Goal: Information Seeking & Learning: Learn about a topic

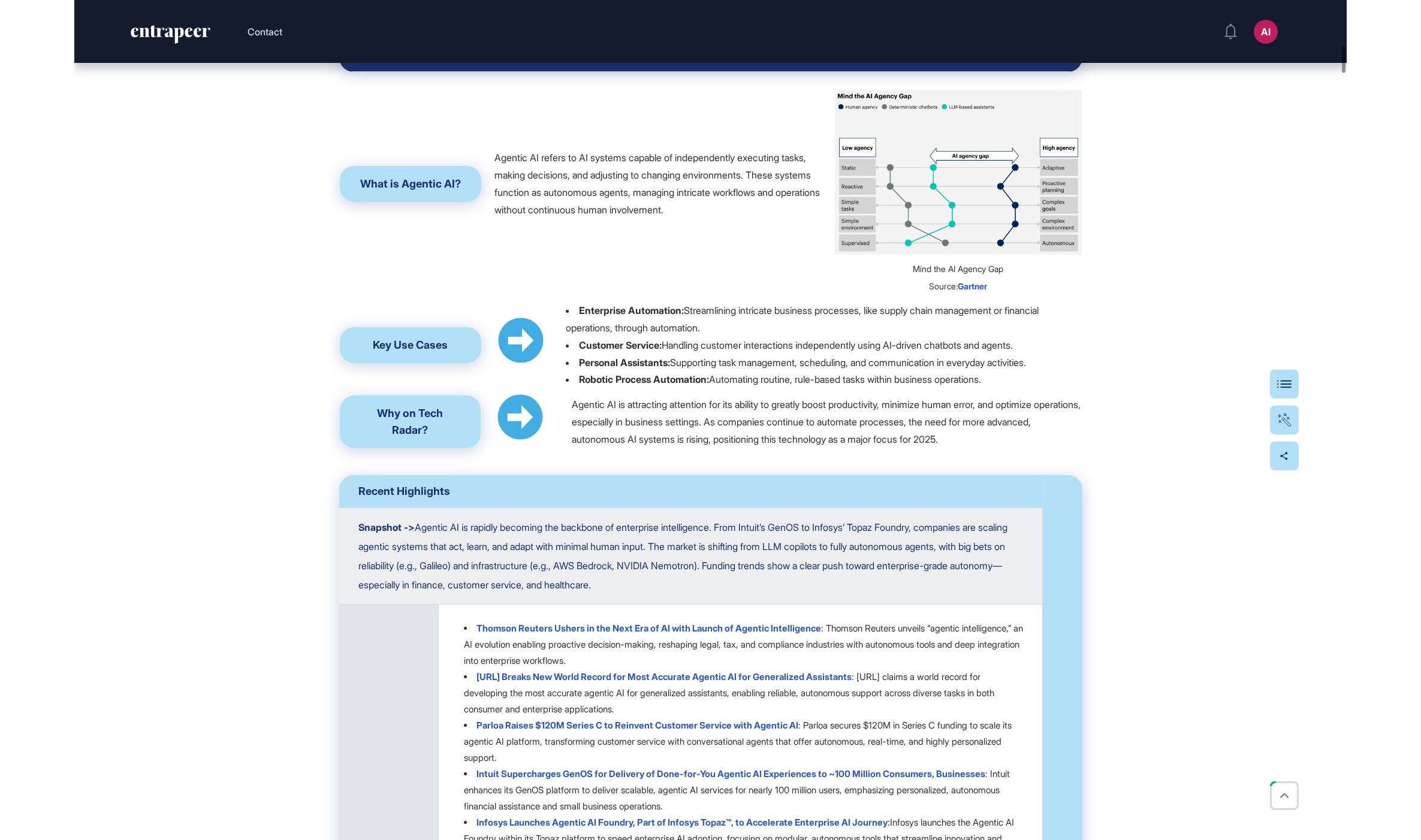
scroll to position [1397, 0]
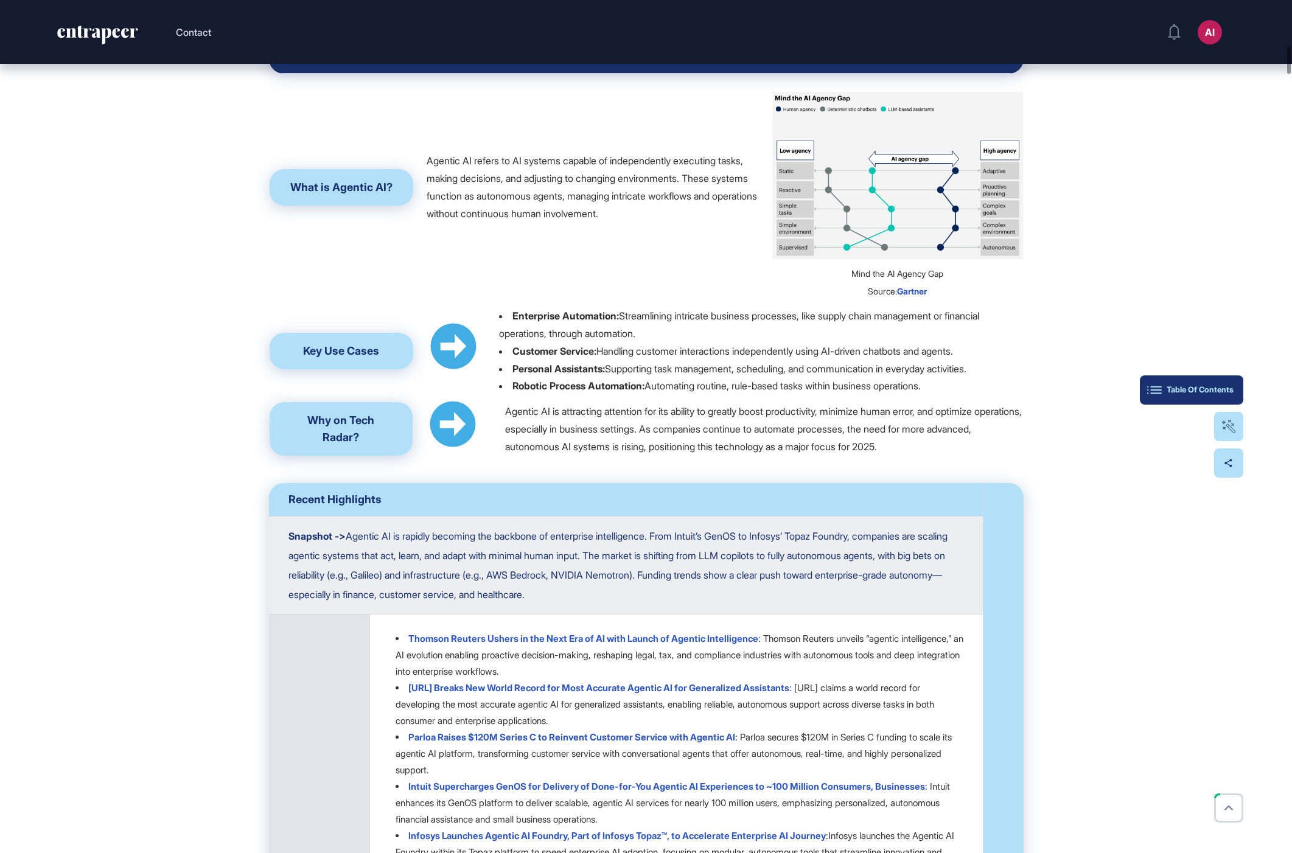
click at [1228, 399] on button "Table Of Contents" at bounding box center [1191, 390] width 103 height 29
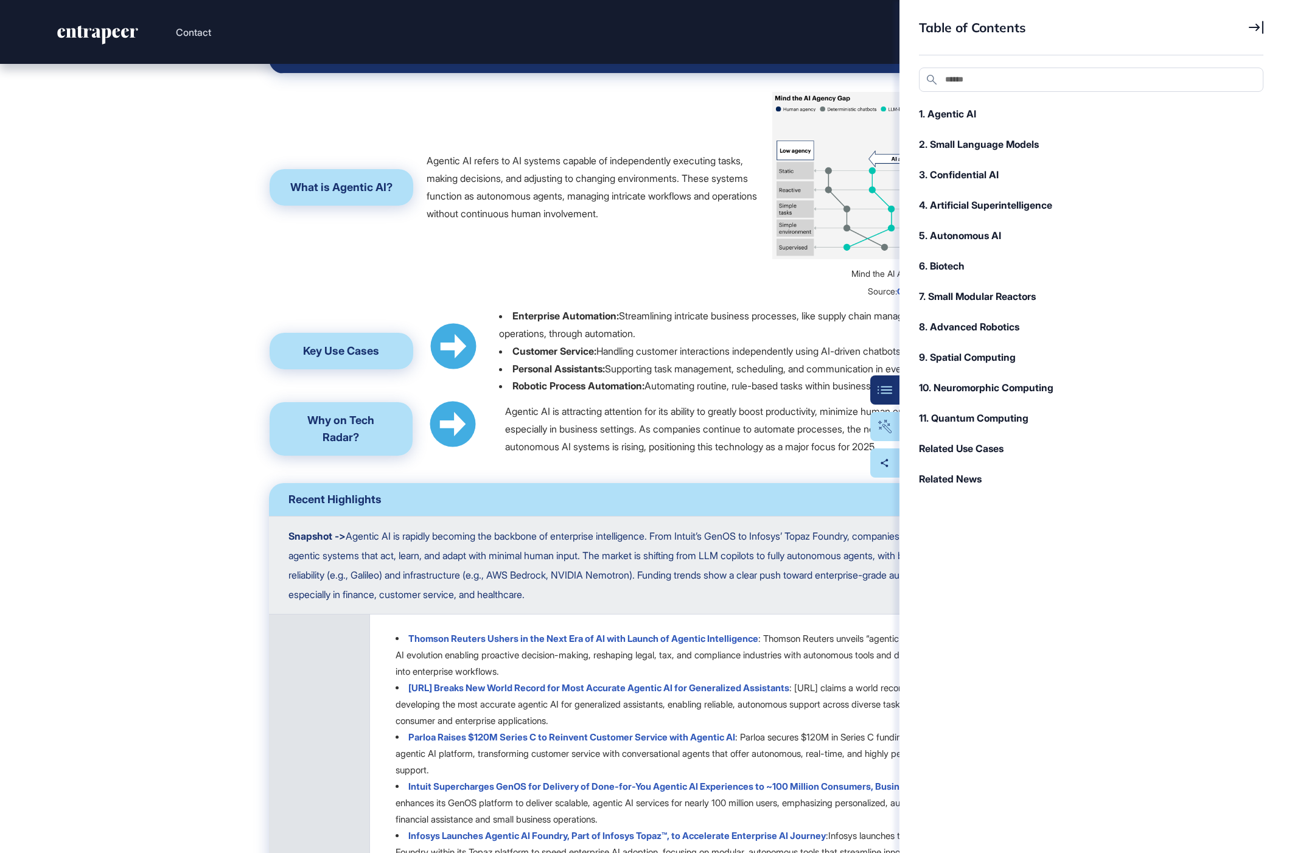
click at [743, 301] on td "Agentic AI refers to AI systems capable of independently executing tasks, makin…" at bounding box center [593, 187] width 358 height 227
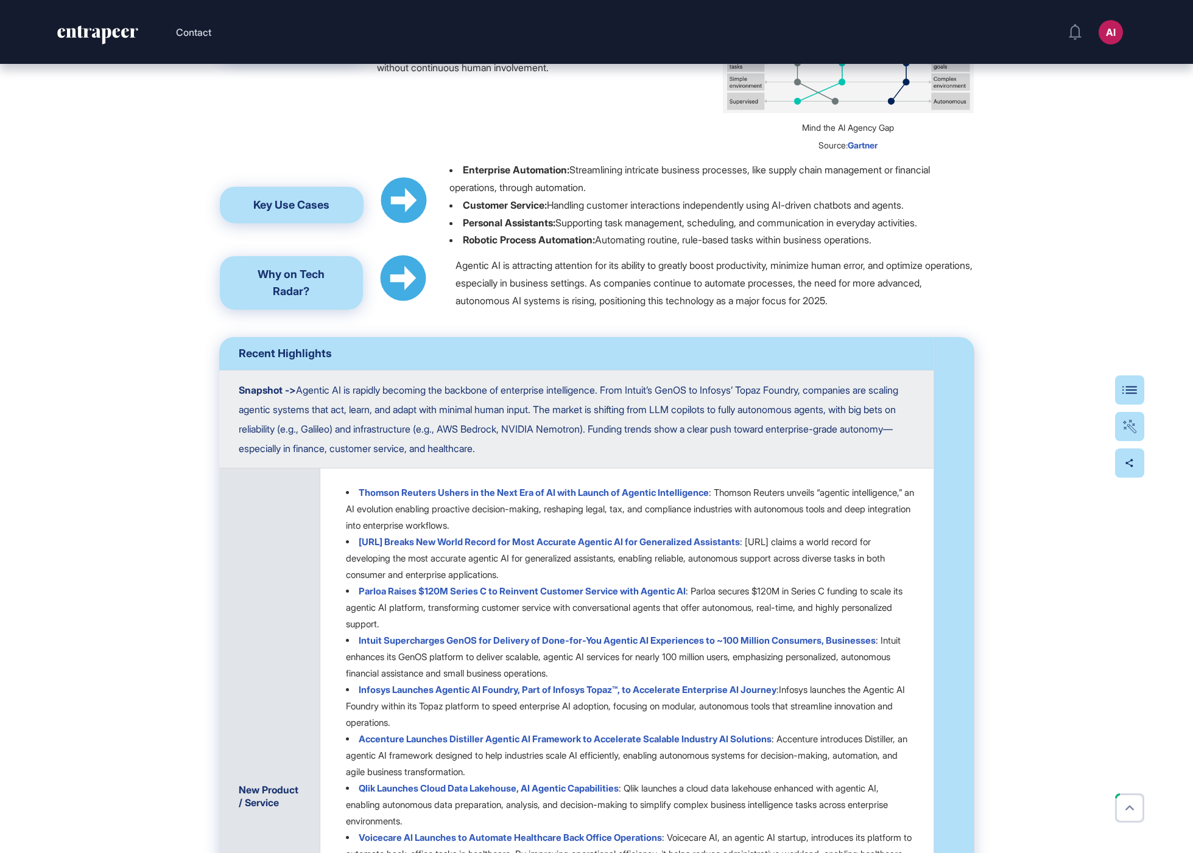
scroll to position [1087, 0]
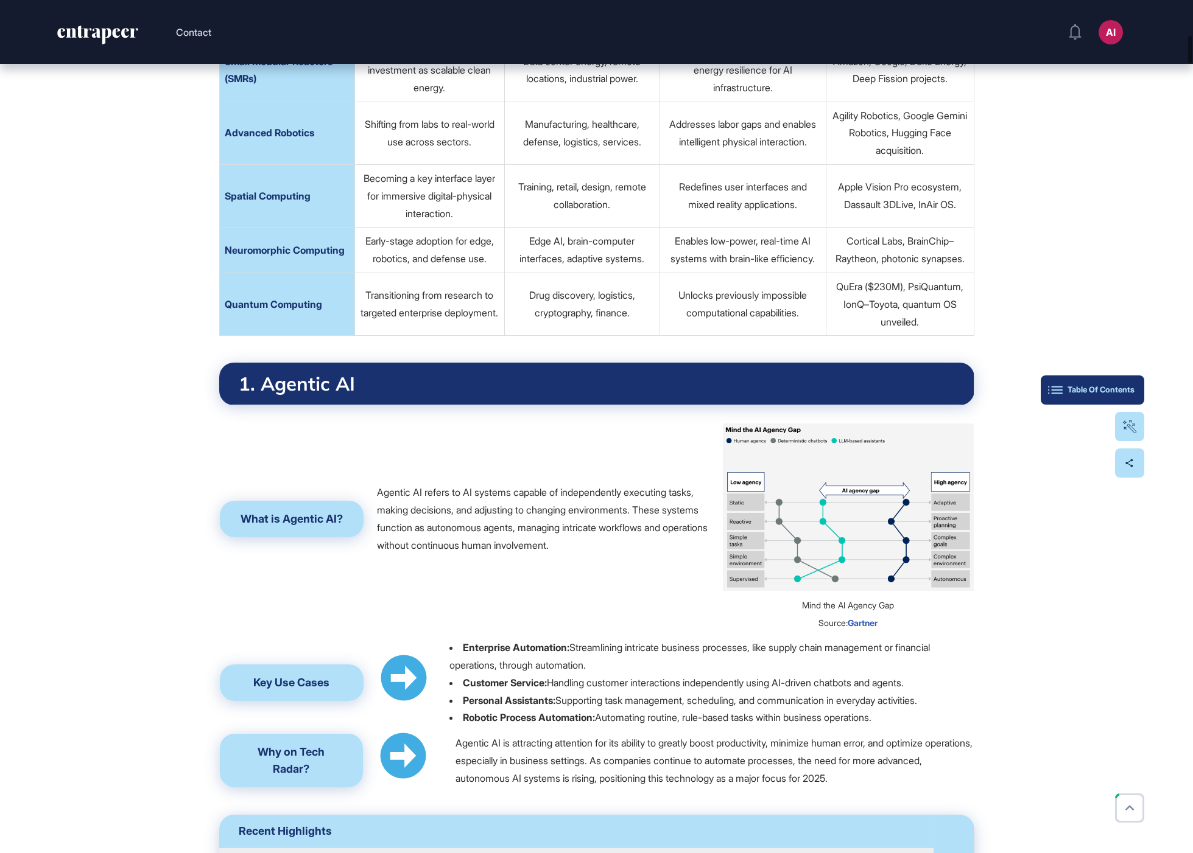
click at [1130, 387] on div "Table Of Contents" at bounding box center [1092, 390] width 84 height 10
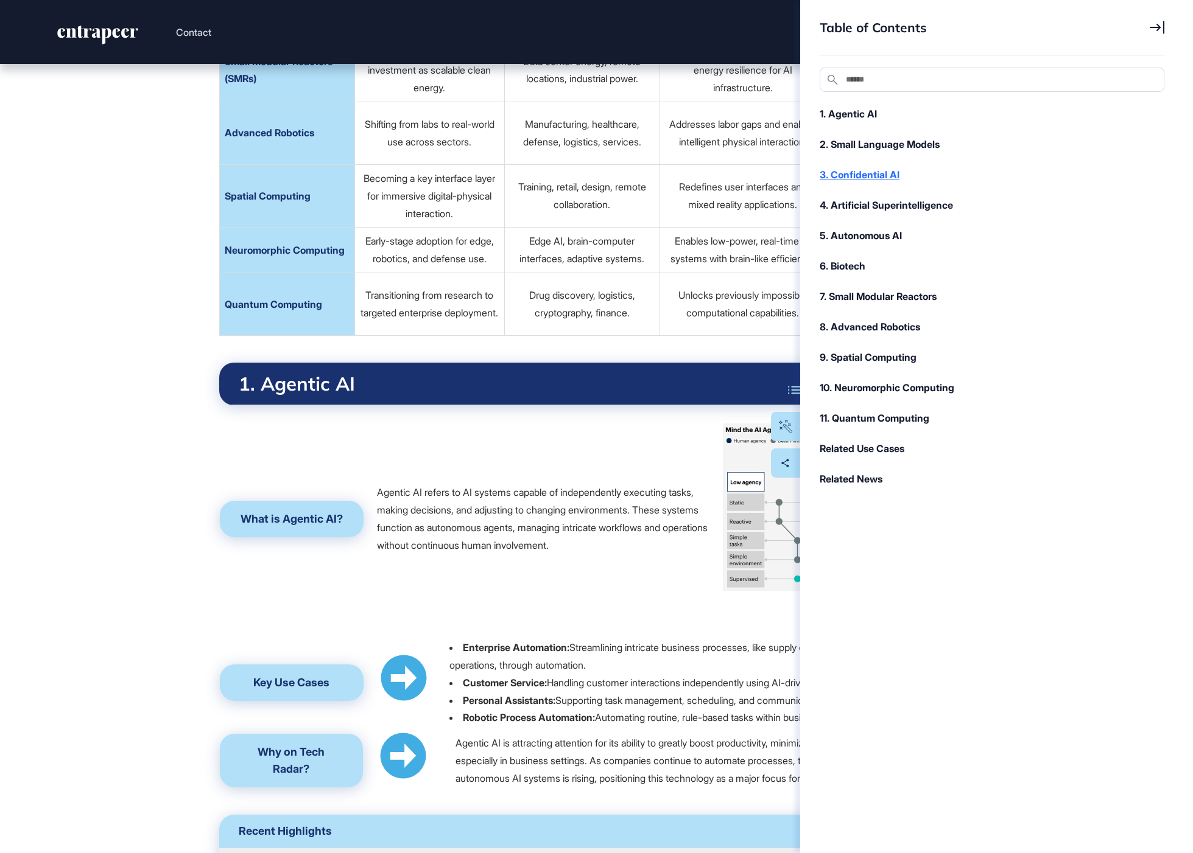
click at [863, 177] on div "3. Confidential AI" at bounding box center [985, 174] width 332 height 15
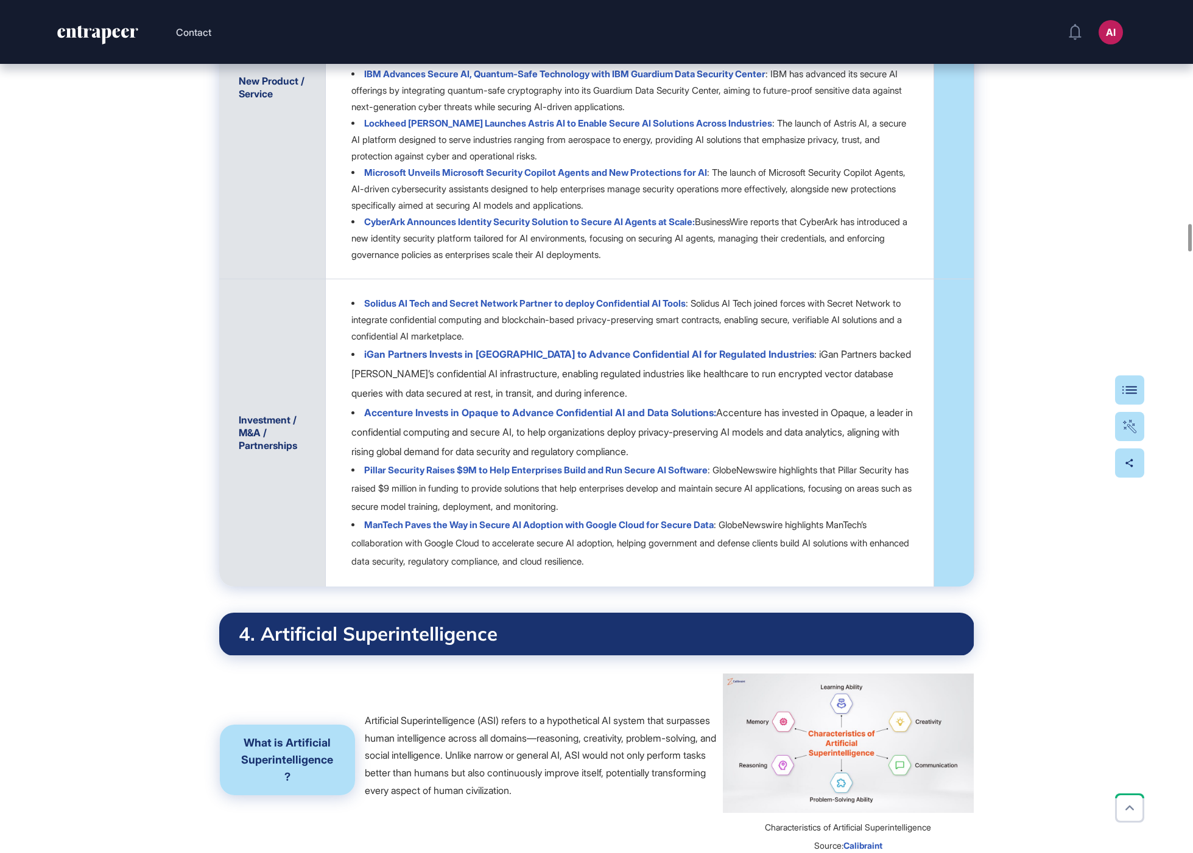
scroll to position [6984, 0]
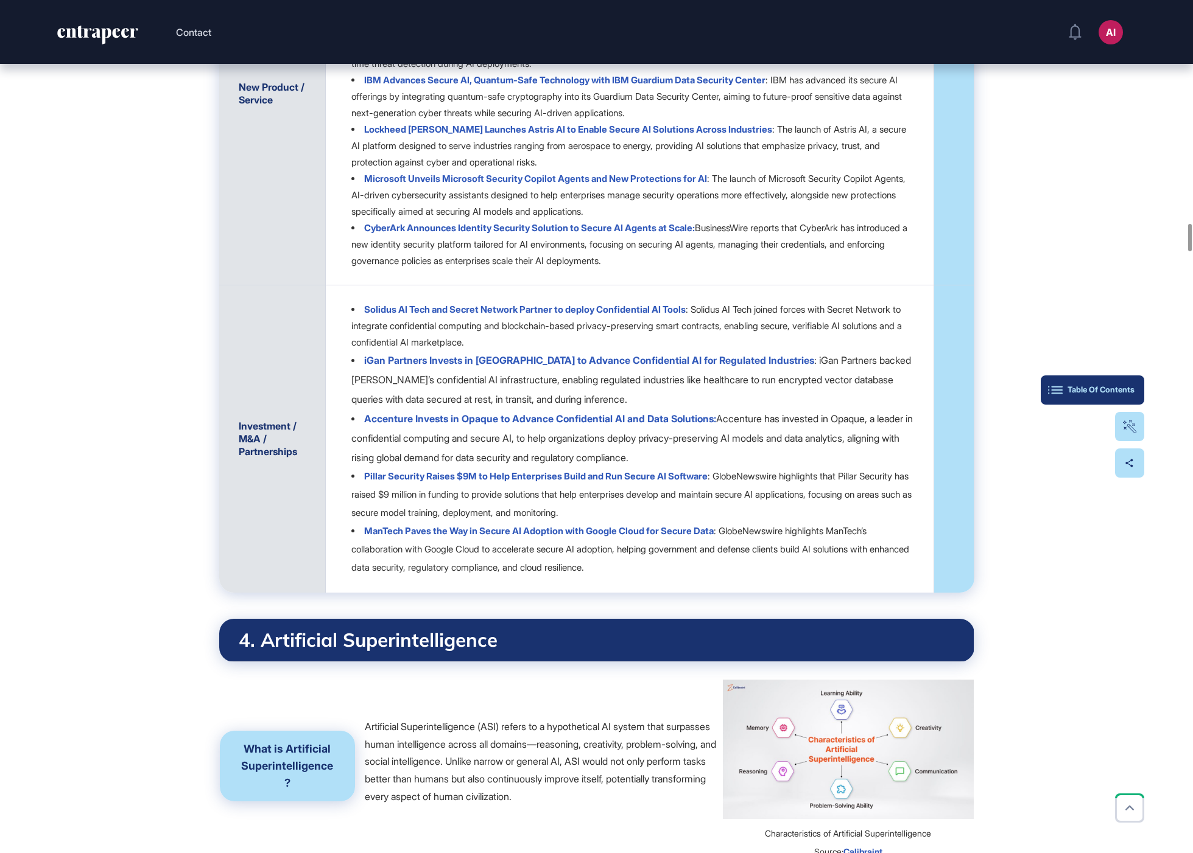
click at [1119, 390] on div "Table Of Contents" at bounding box center [1092, 390] width 84 height 10
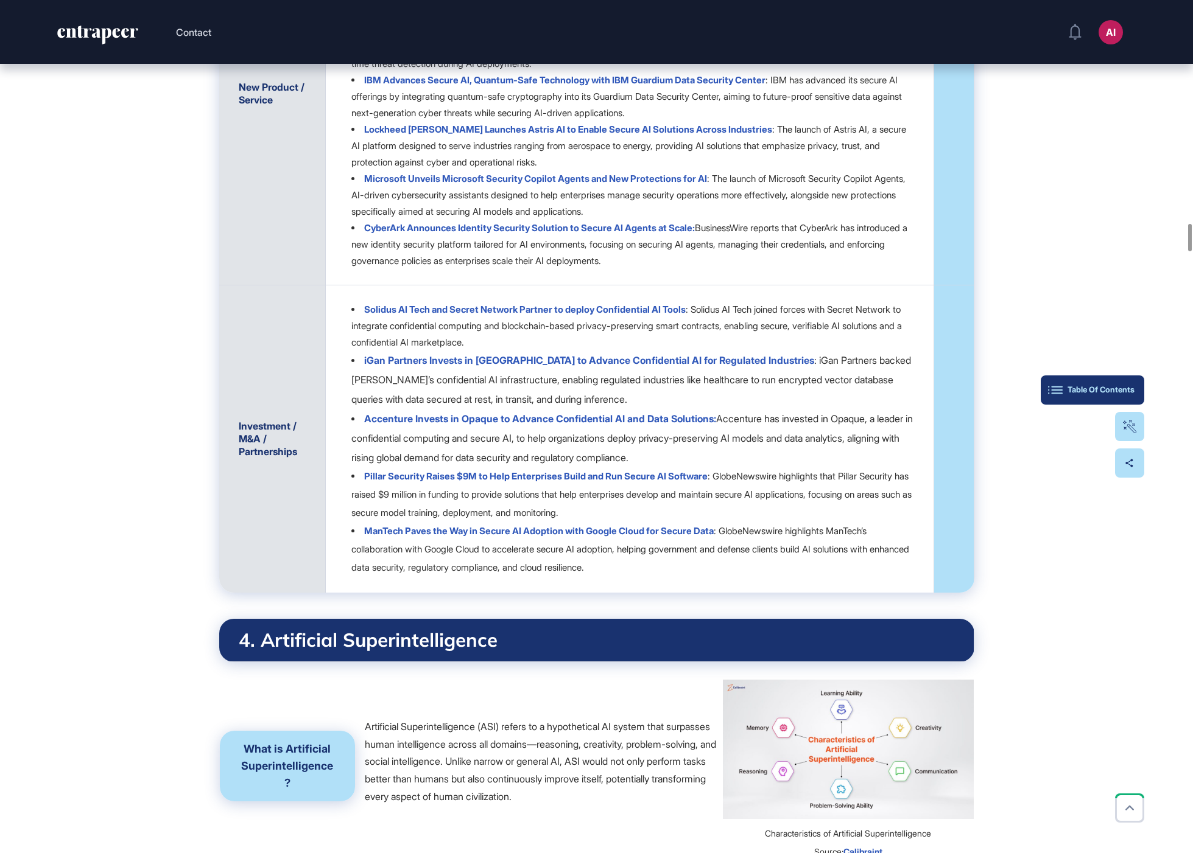
click at [1124, 391] on div "Table Of Contents" at bounding box center [1092, 390] width 84 height 10
click at [1131, 388] on div "Table Of Contents" at bounding box center [1092, 390] width 84 height 10
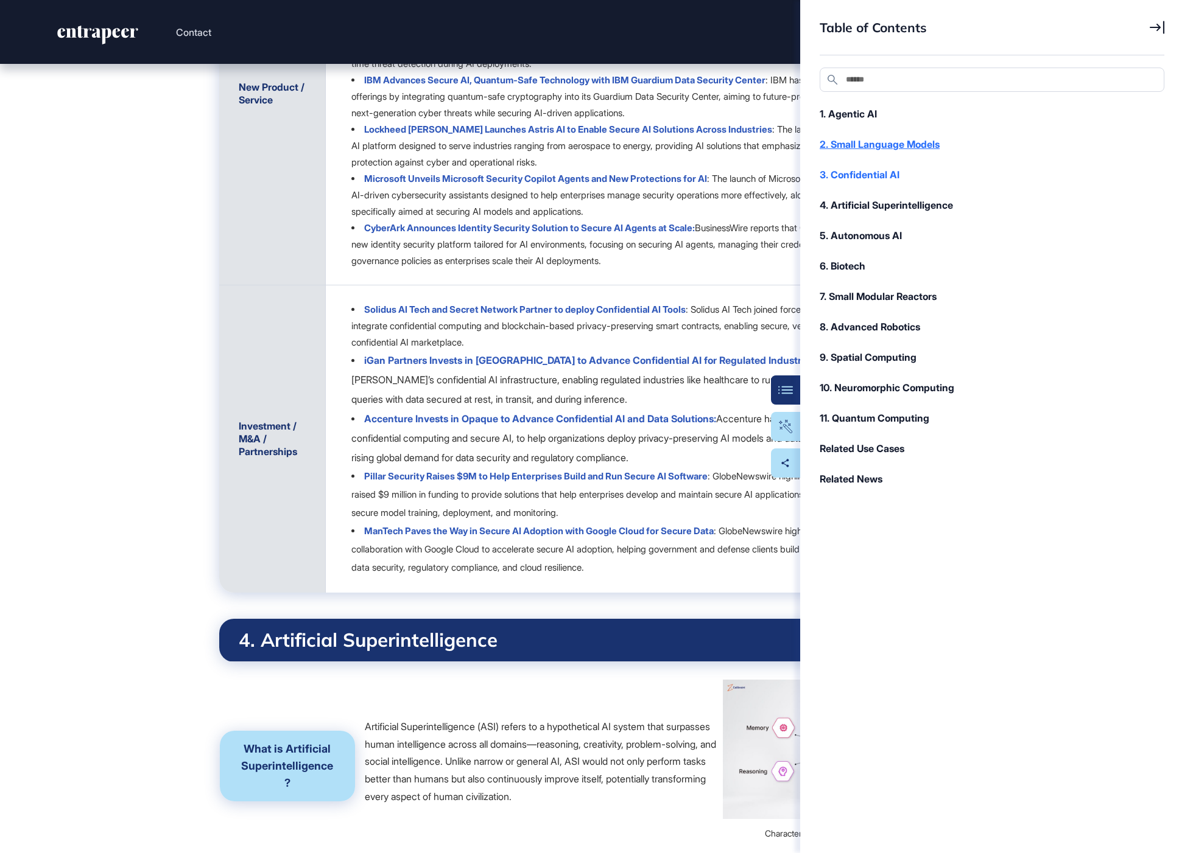
click at [898, 148] on div "2. Small Language Models" at bounding box center [985, 144] width 332 height 15
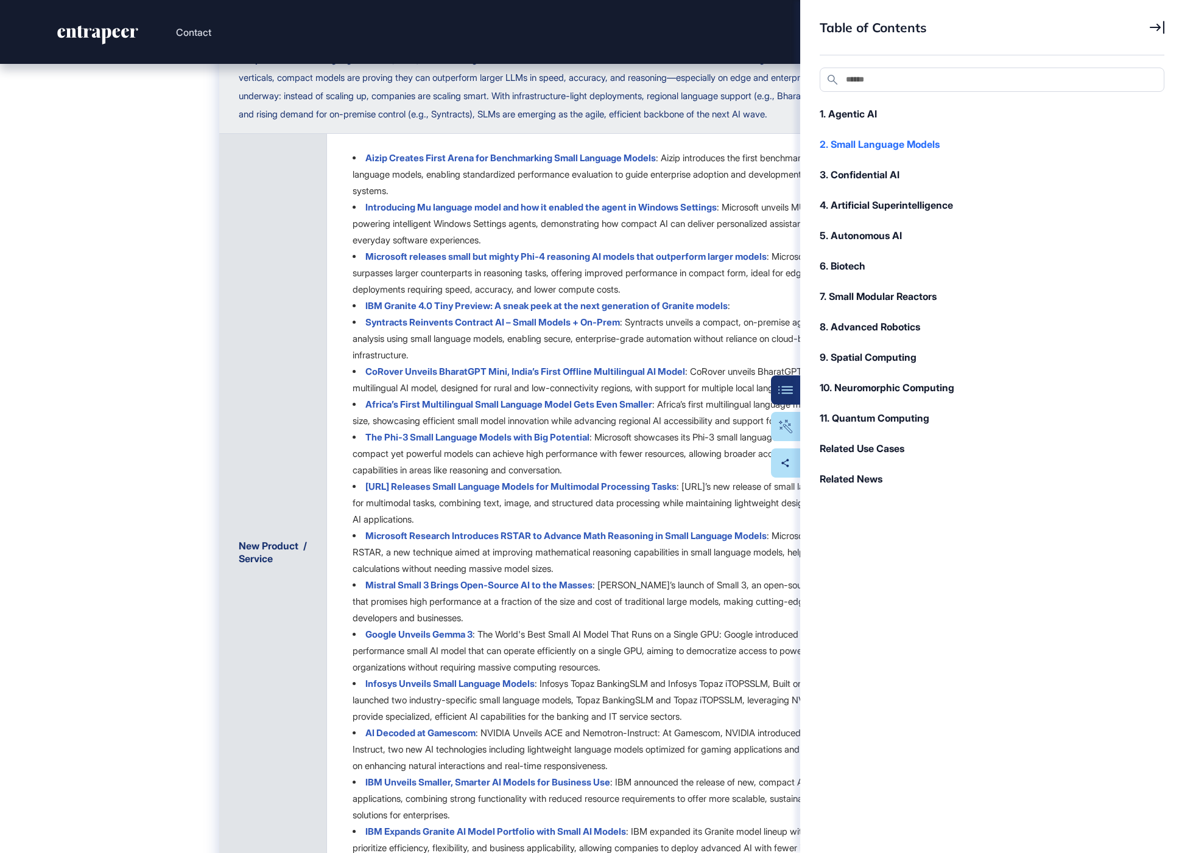
scroll to position [3912, 0]
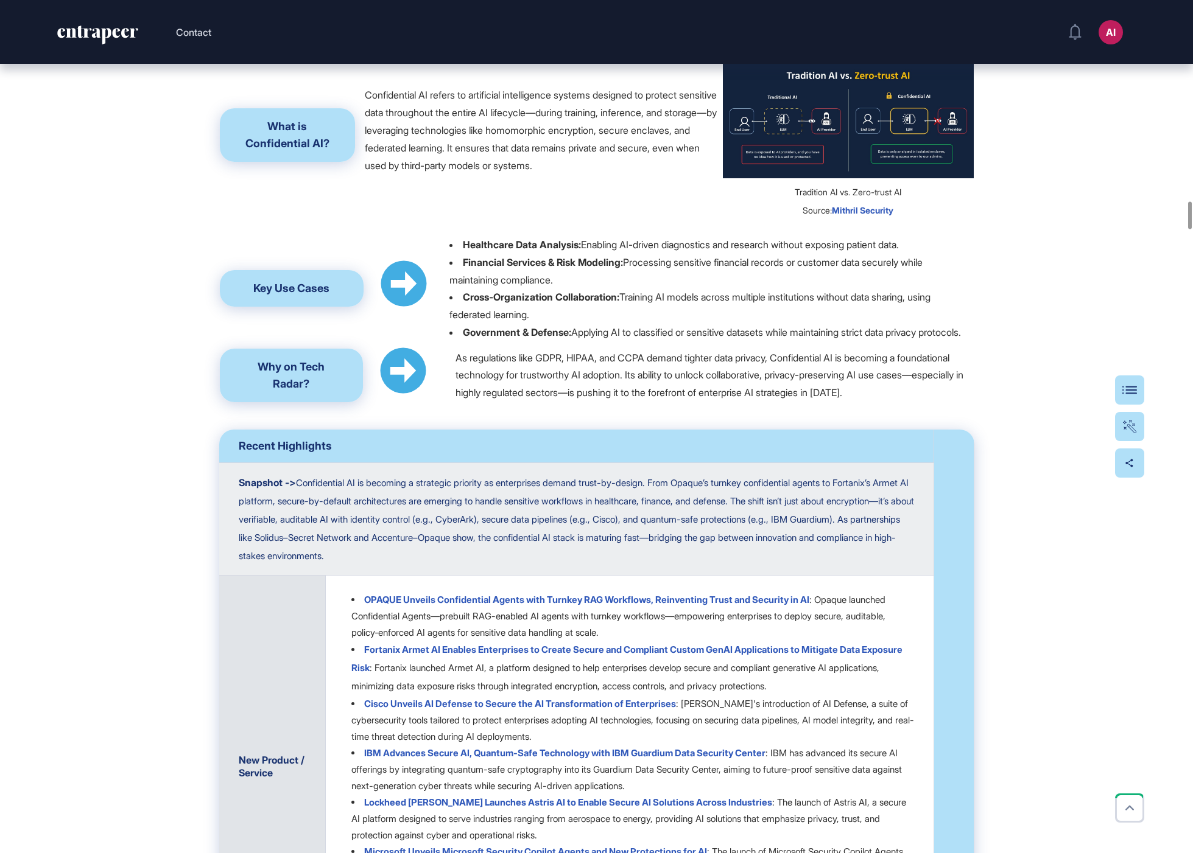
scroll to position [6312, 0]
click at [1123, 388] on div "Table Of Contents" at bounding box center [1092, 390] width 84 height 10
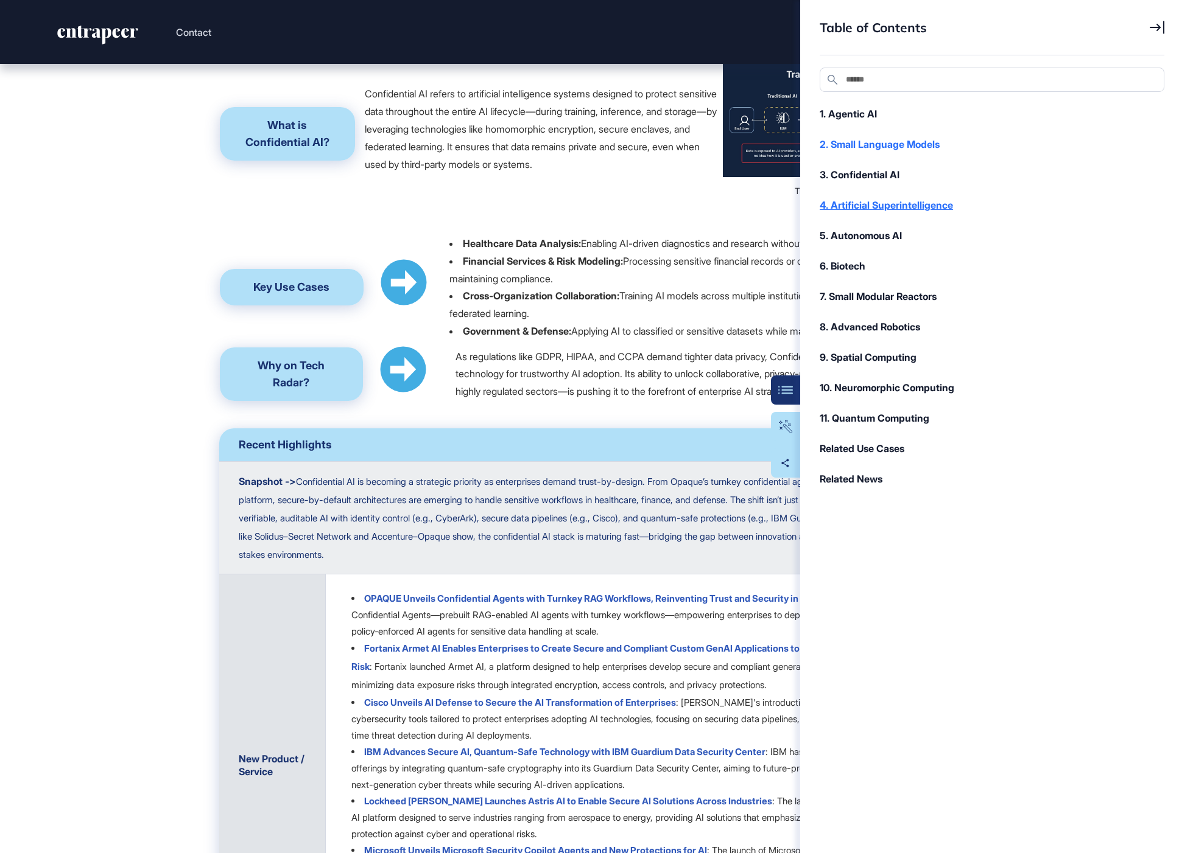
click at [896, 201] on div "4. Artificial Superintelligence" at bounding box center [985, 205] width 332 height 15
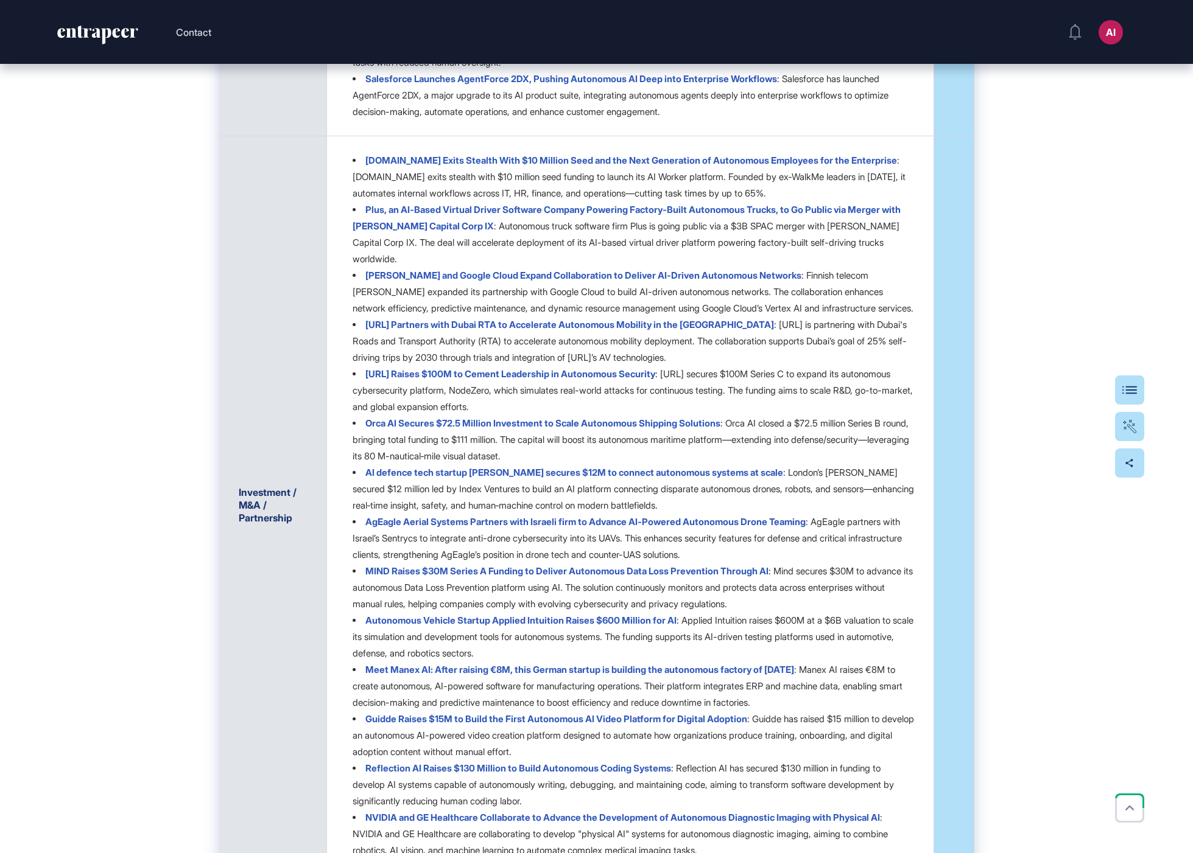
scroll to position [9795, 0]
